Goal: Transaction & Acquisition: Purchase product/service

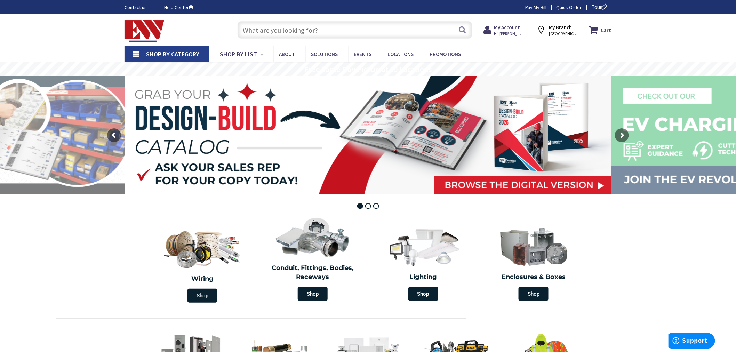
click at [248, 27] on input "text" at bounding box center [354, 29] width 235 height 17
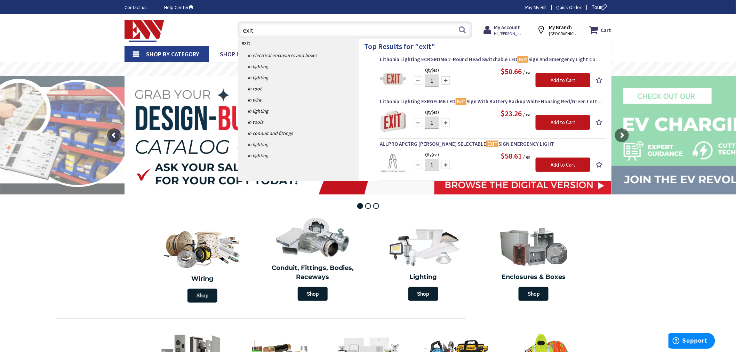
type input "exit"
drag, startPoint x: 266, startPoint y: 33, endPoint x: 223, endPoint y: 35, distance: 42.8
click at [223, 35] on div "Toggle Nav exit exit Search Cart My Cart Close" at bounding box center [367, 29] width 497 height 23
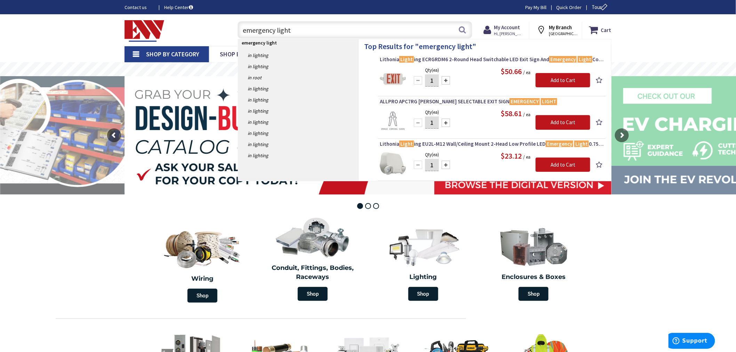
type input "emergency light"
